Goal: Find specific page/section: Find specific page/section

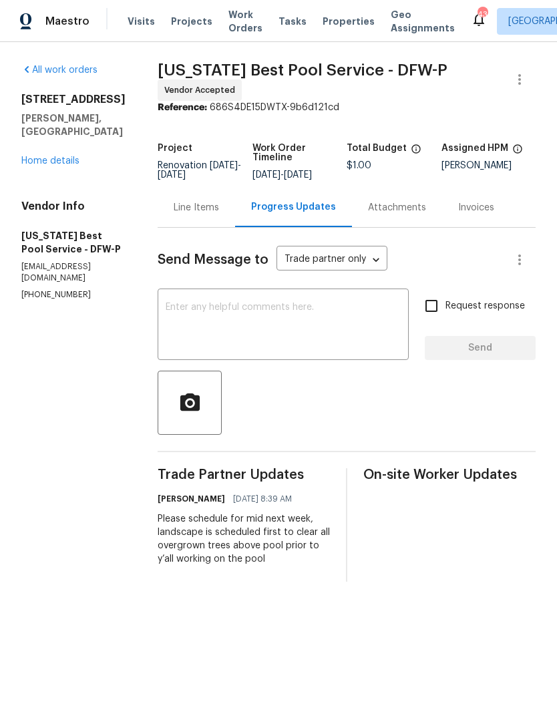
click at [323, 27] on span "Properties" at bounding box center [349, 21] width 52 height 13
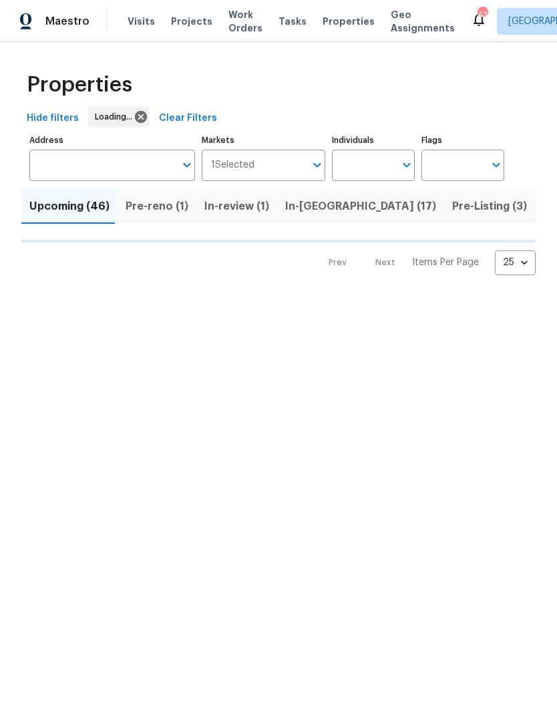
click at [136, 25] on span "Visits" at bounding box center [141, 21] width 27 height 13
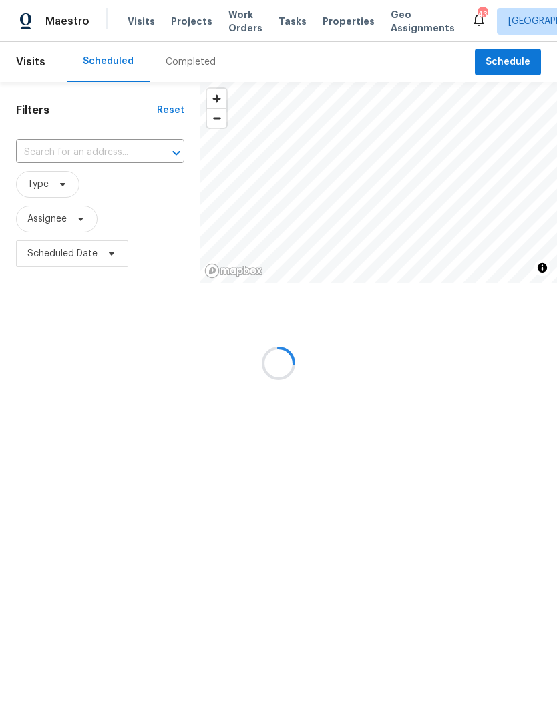
click at [332, 20] on span "Properties" at bounding box center [349, 21] width 52 height 13
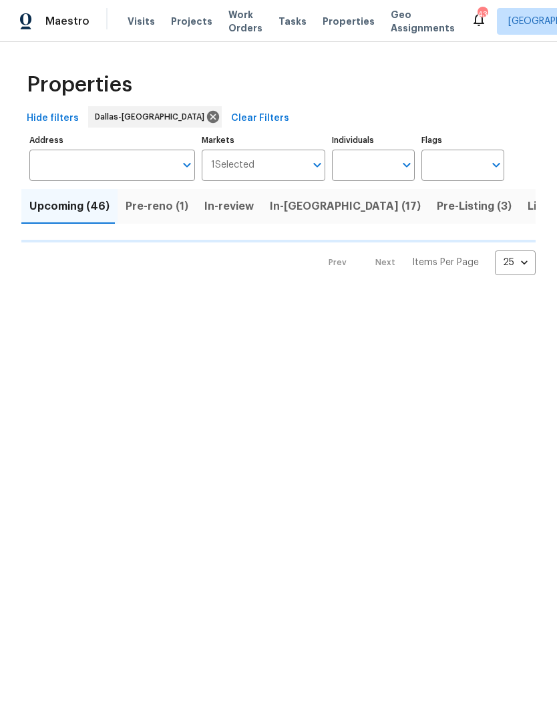
click at [325, 25] on span "Properties" at bounding box center [349, 21] width 52 height 13
click at [373, 171] on input "Individuals" at bounding box center [363, 165] width 63 height 31
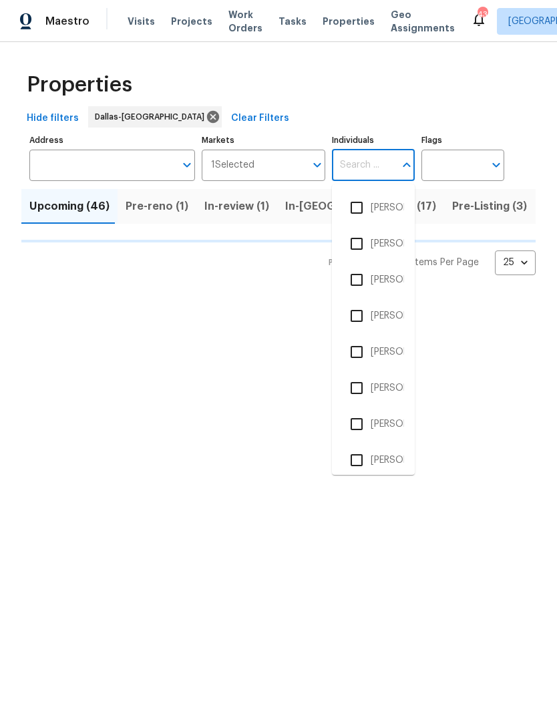
click at [236, 31] on span "Work Orders" at bounding box center [245, 21] width 34 height 27
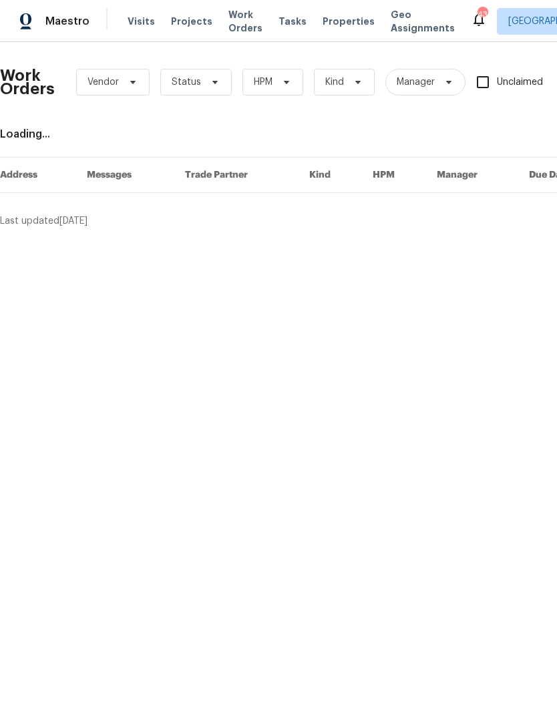
click at [185, 23] on span "Projects" at bounding box center [191, 21] width 41 height 13
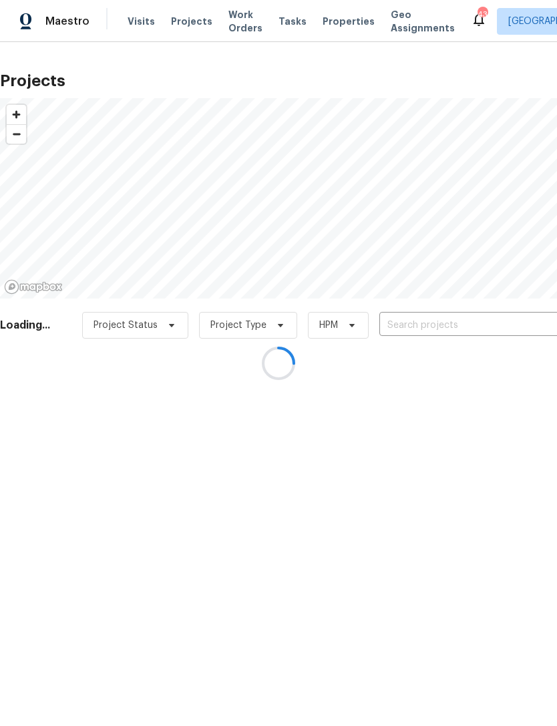
click at [486, 324] on div at bounding box center [278, 363] width 557 height 726
click at [461, 322] on div at bounding box center [278, 363] width 557 height 726
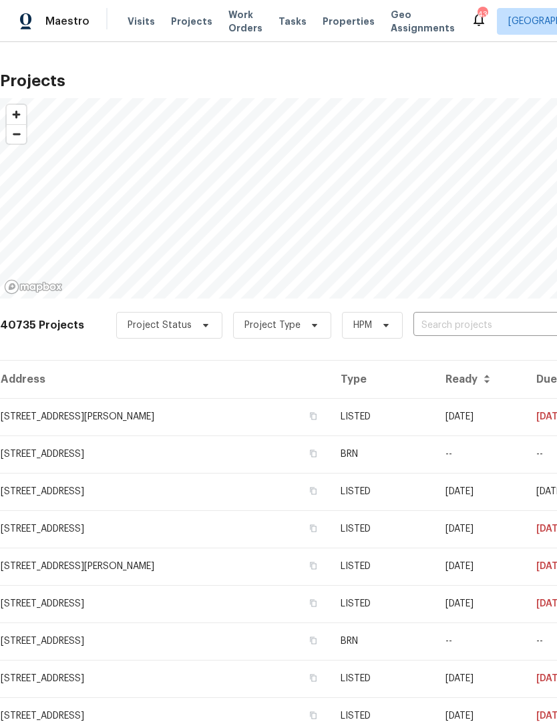
click at [427, 320] on input "text" at bounding box center [489, 325] width 153 height 21
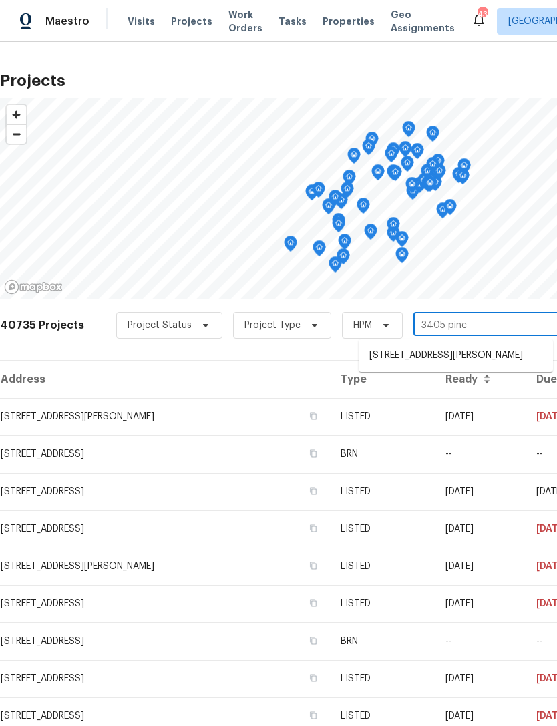
type input "3405 pinec"
click at [467, 347] on li "[STREET_ADDRESS][PERSON_NAME]" at bounding box center [456, 356] width 194 height 22
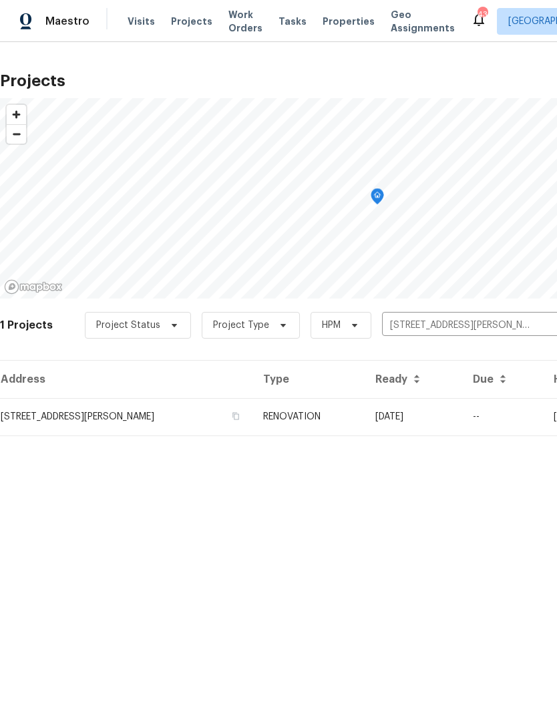
click at [133, 421] on td "[STREET_ADDRESS][PERSON_NAME]" at bounding box center [126, 416] width 252 height 37
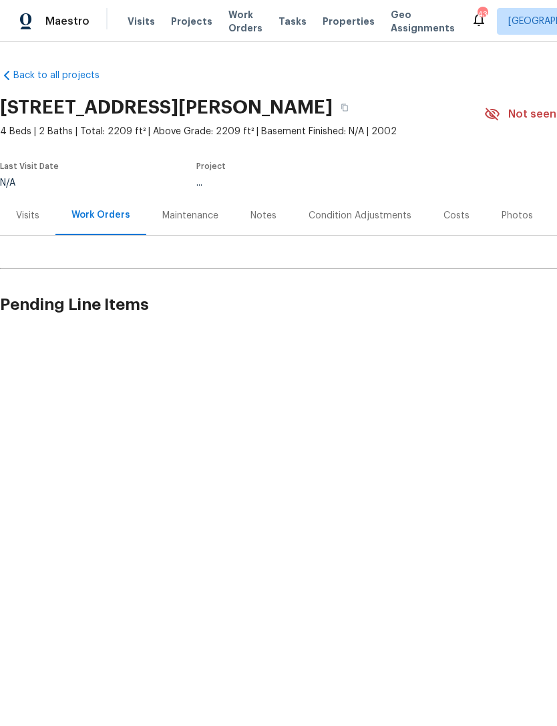
click at [368, 212] on div "Condition Adjustments" at bounding box center [360, 215] width 103 height 13
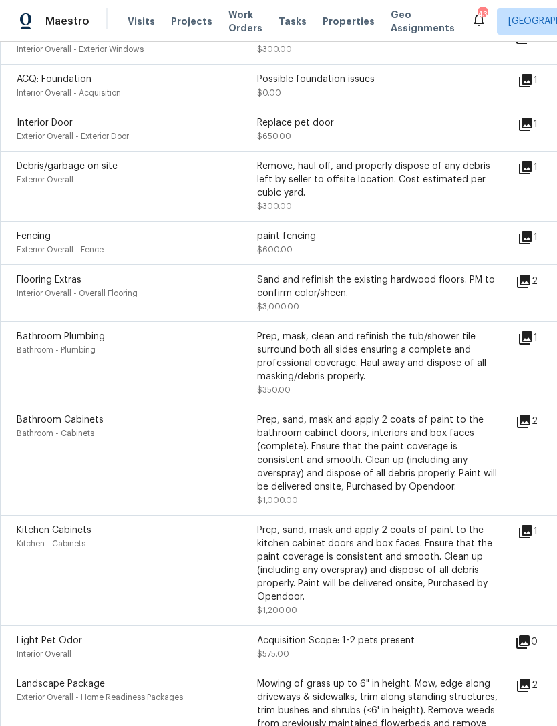
scroll to position [316, 0]
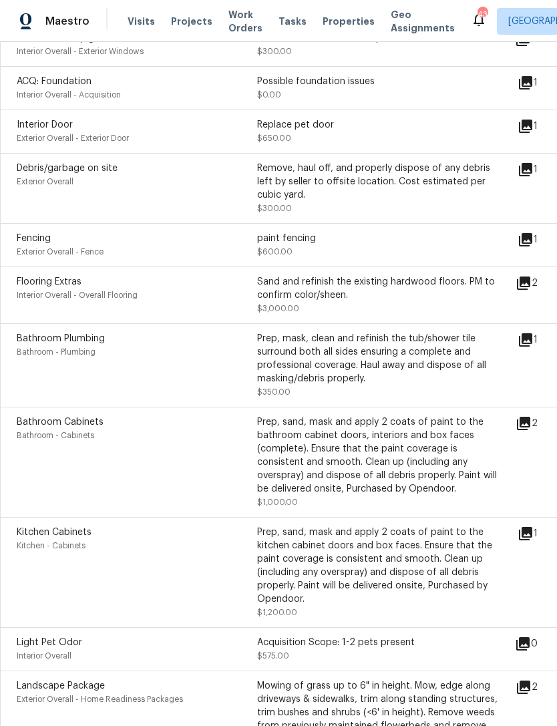
click at [419, 385] on div "Prep, mask, clean and refinish the tub/shower tile surround both all sides ensu…" at bounding box center [377, 358] width 240 height 53
click at [411, 347] on div "Prep, mask, clean and refinish the tub/shower tile surround both all sides ensu…" at bounding box center [377, 358] width 240 height 53
click at [525, 348] on icon at bounding box center [526, 340] width 16 height 16
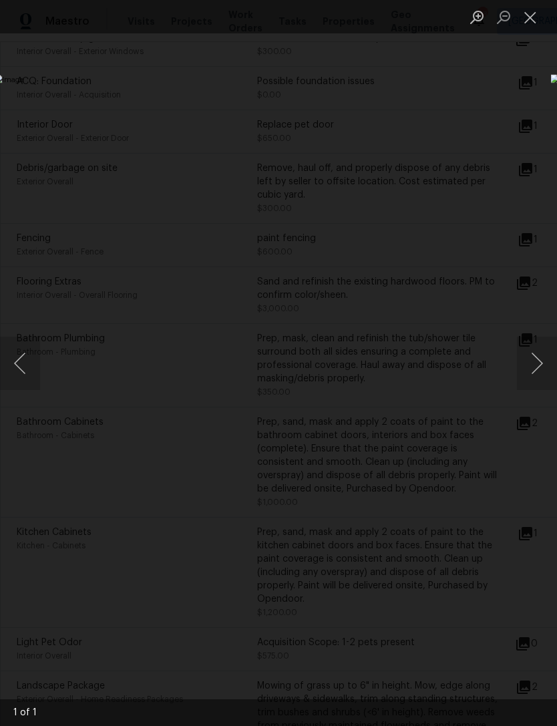
click at [496, 635] on div "Lightbox" at bounding box center [278, 363] width 557 height 726
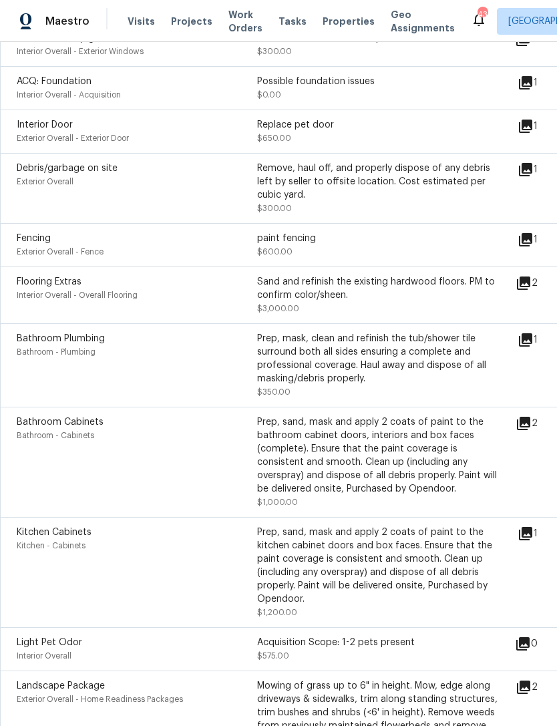
click at [532, 245] on icon at bounding box center [525, 239] width 13 height 13
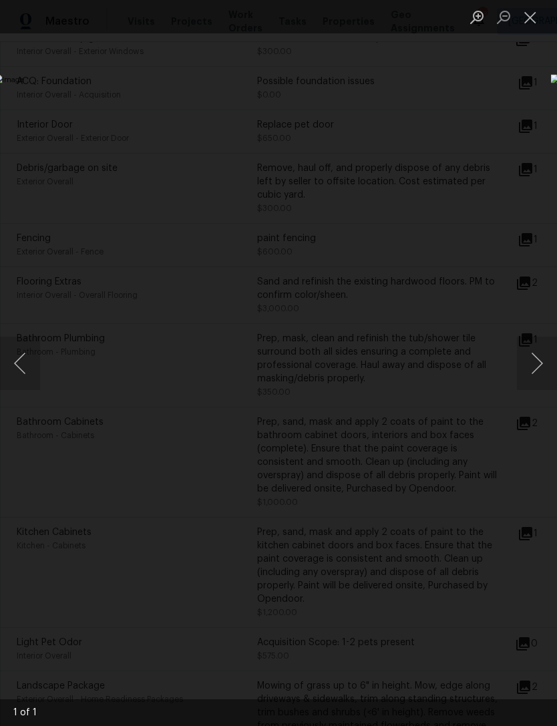
click at [526, 625] on div "Lightbox" at bounding box center [278, 363] width 557 height 726
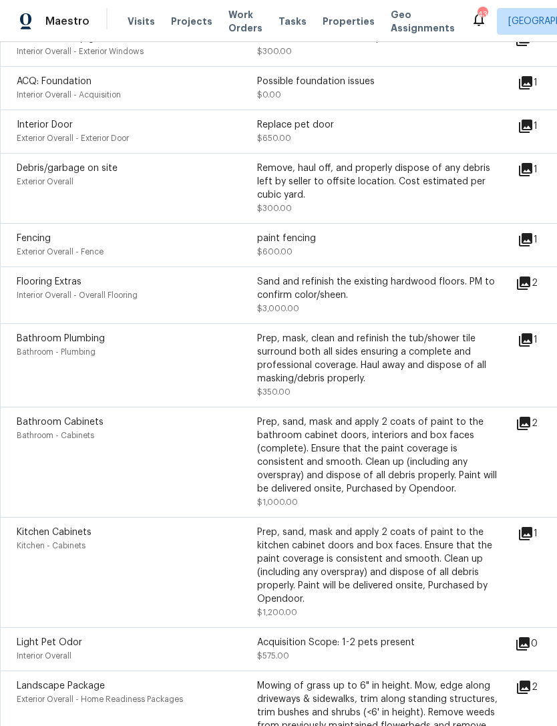
click at [532, 169] on icon at bounding box center [525, 169] width 13 height 13
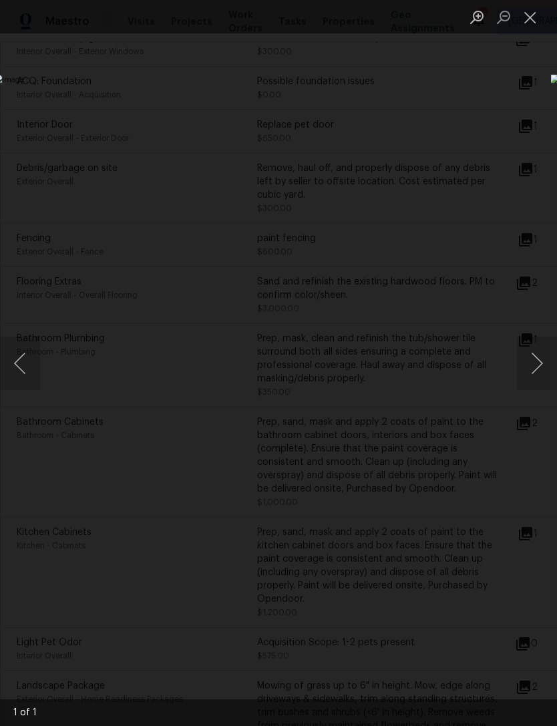
click at [487, 641] on div "Lightbox" at bounding box center [278, 363] width 557 height 726
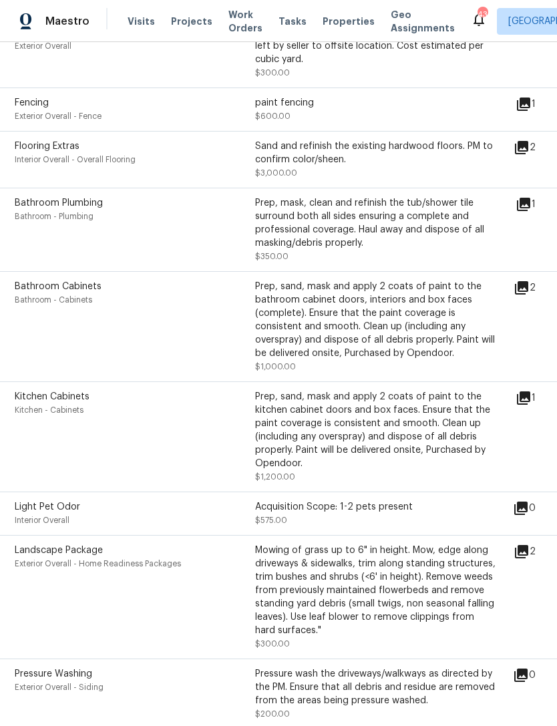
scroll to position [456, 2]
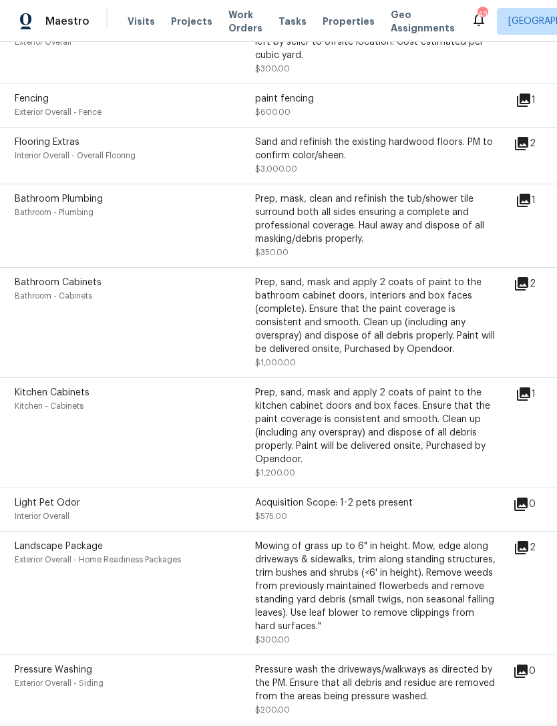
click at [530, 399] on icon at bounding box center [523, 393] width 13 height 13
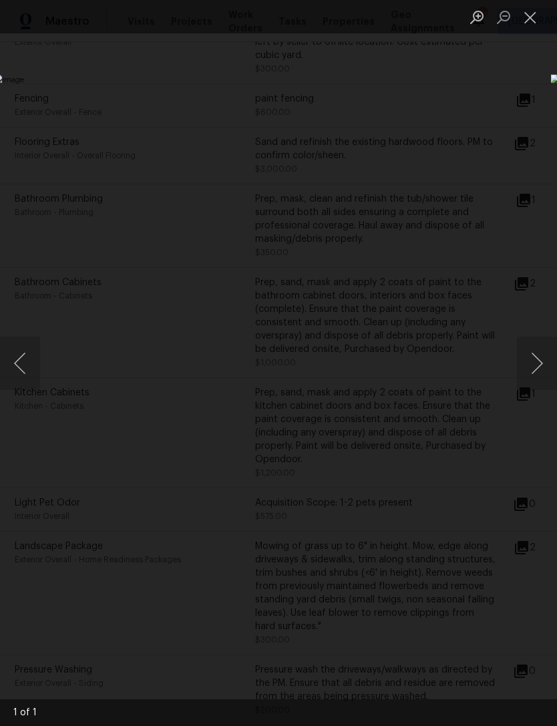
click at [491, 643] on div "Lightbox" at bounding box center [278, 363] width 557 height 726
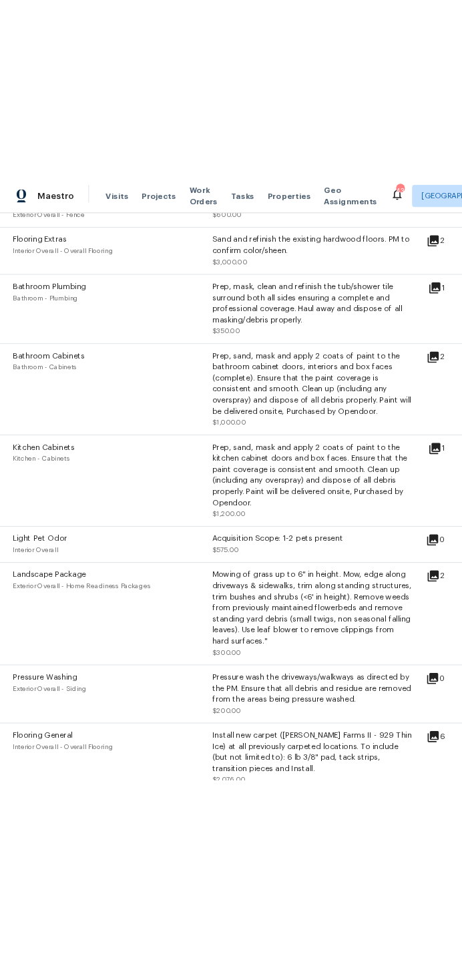
scroll to position [525, 1]
